Goal: Information Seeking & Learning: Compare options

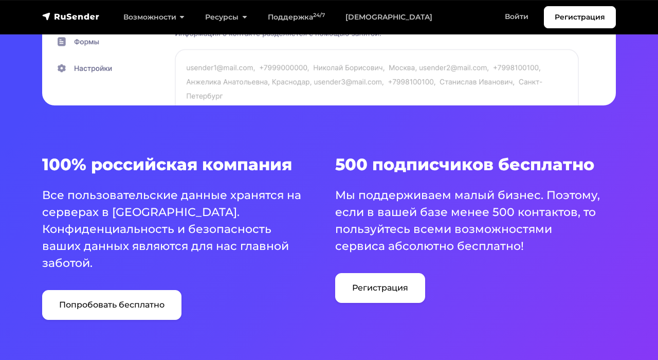
scroll to position [534, 0]
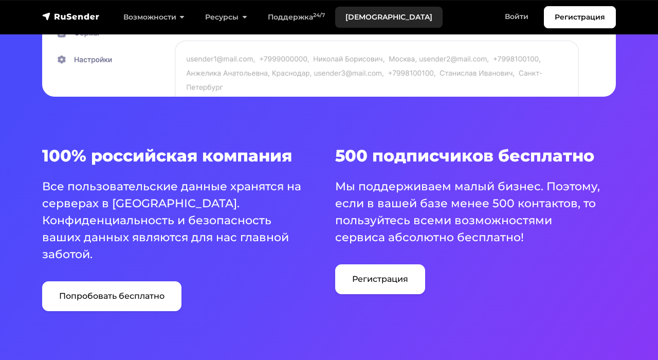
click at [369, 16] on link "[DEMOGRAPHIC_DATA]" at bounding box center [388, 17] width 107 height 21
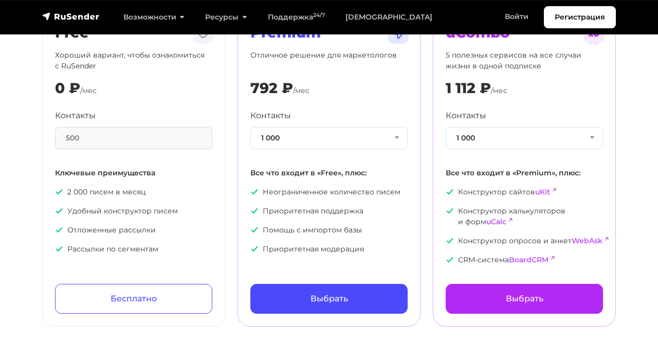
scroll to position [107, 0]
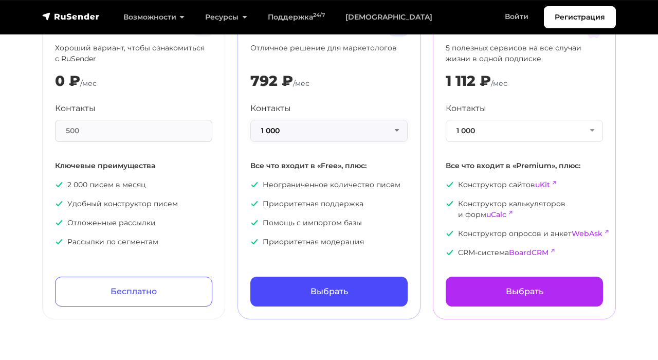
click at [384, 138] on button "1 000" at bounding box center [328, 131] width 157 height 22
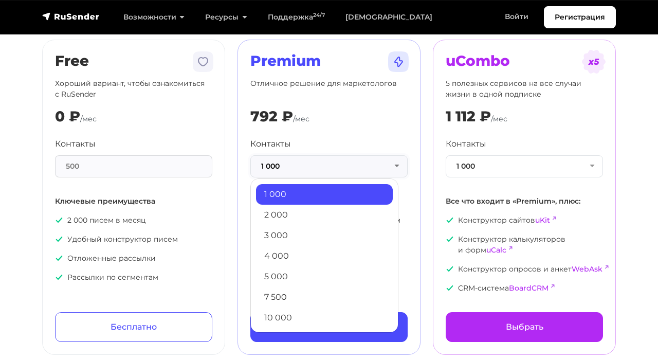
scroll to position [78, 0]
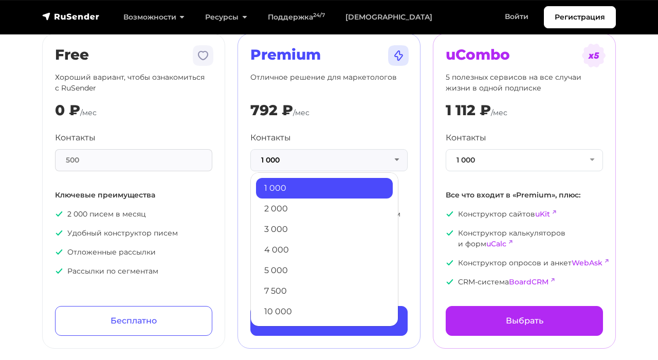
click at [424, 341] on div "Premium Отличное решение для маркетологов 792 ₽ /мес Контакты 1 000 1 000 2 000…" at bounding box center [328, 190] width 195 height 314
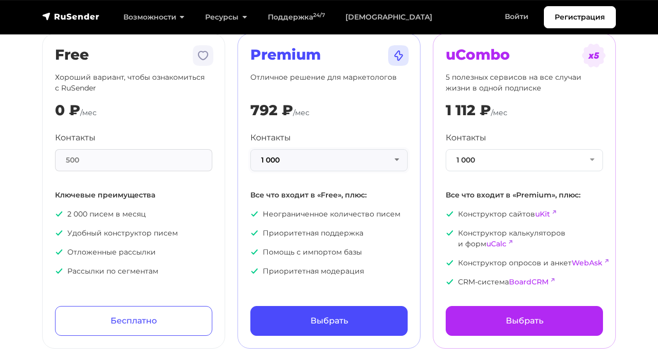
click at [357, 163] on button "1 000" at bounding box center [328, 160] width 157 height 22
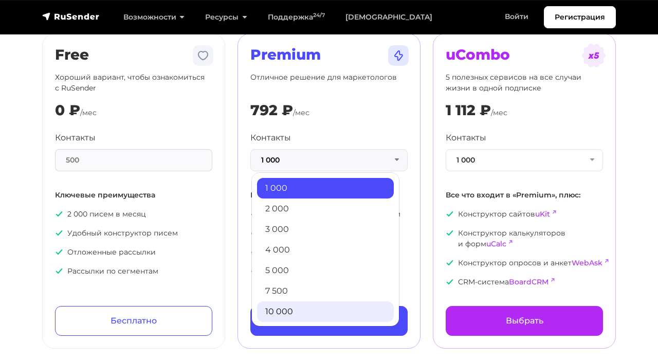
click at [313, 305] on link "10 000" at bounding box center [325, 311] width 137 height 21
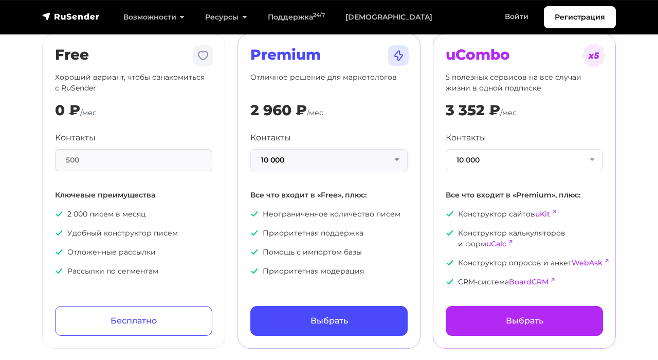
click at [387, 162] on button "10 000" at bounding box center [328, 160] width 157 height 22
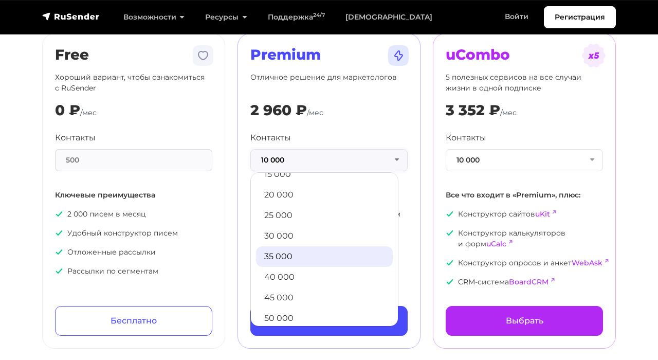
scroll to position [204, 0]
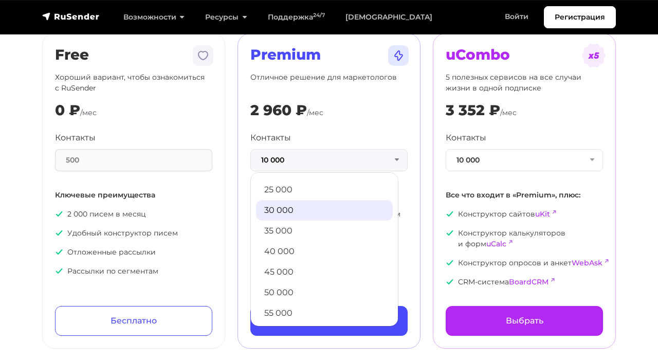
click at [321, 214] on link "30 000" at bounding box center [324, 210] width 137 height 21
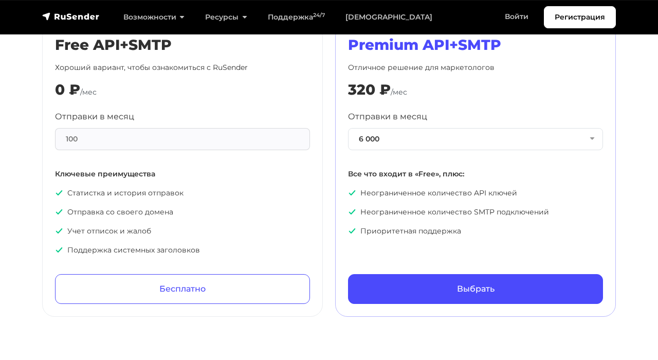
scroll to position [515, 0]
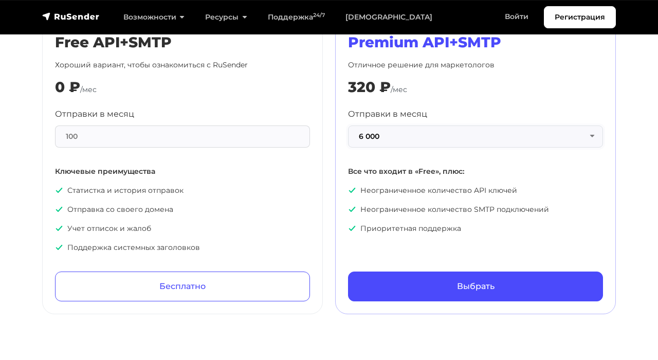
click at [484, 146] on button "6 000" at bounding box center [475, 136] width 255 height 22
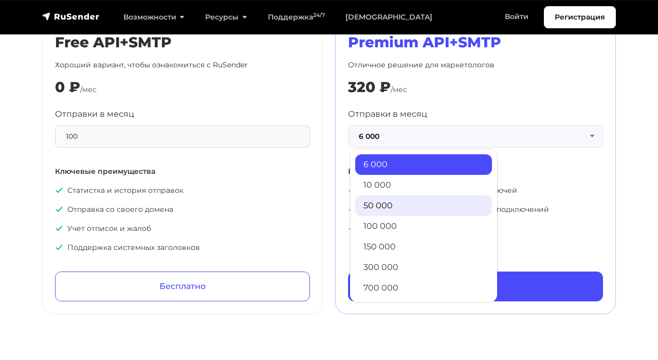
click at [441, 210] on link "50 000" at bounding box center [423, 205] width 137 height 21
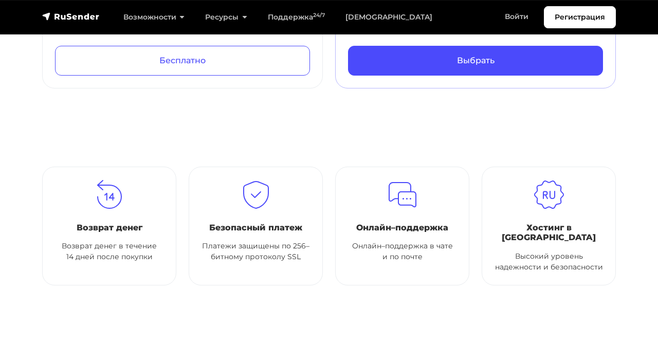
scroll to position [746, 0]
